Goal: Check status: Check status

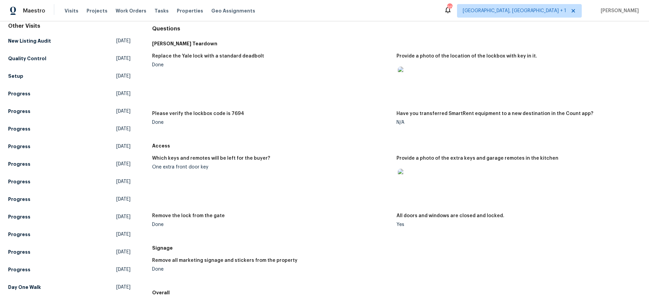
scroll to position [99, 0]
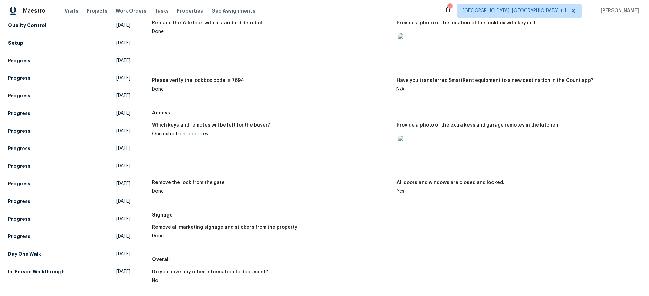
click at [413, 153] on img at bounding box center [409, 147] width 22 height 22
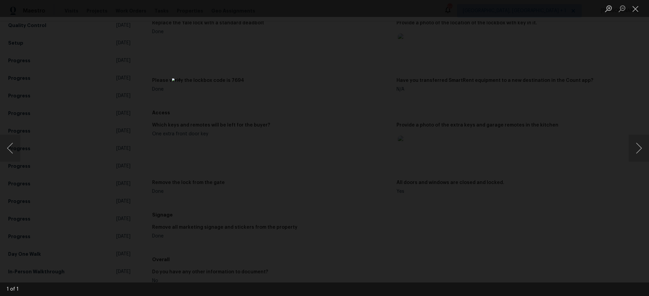
click at [525, 139] on div "Lightbox" at bounding box center [324, 148] width 649 height 296
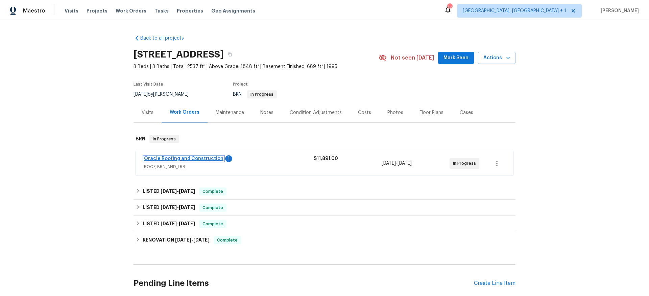
click at [168, 156] on link "Oracle Roofing and Construction" at bounding box center [183, 158] width 79 height 5
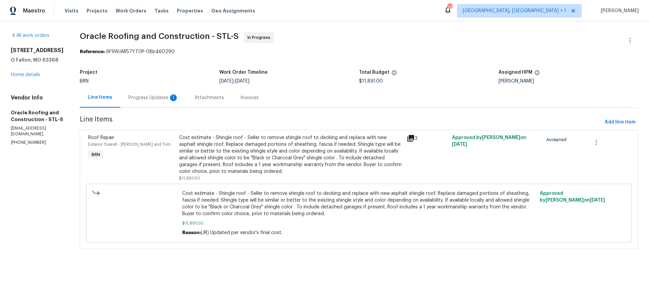
drag, startPoint x: 181, startPoint y: 96, endPoint x: 161, endPoint y: 97, distance: 20.6
click at [181, 96] on div "Progress Updates 1" at bounding box center [153, 98] width 66 height 20
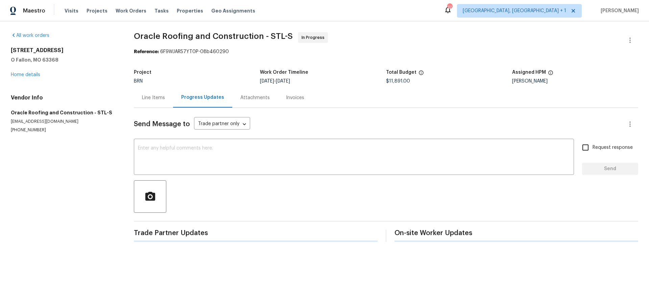
click at [161, 97] on div "Line Items" at bounding box center [153, 97] width 23 height 7
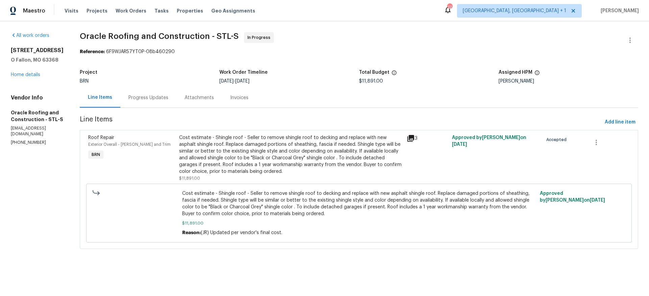
click at [165, 101] on div "Progress Updates" at bounding box center [148, 98] width 56 height 20
